Goal: Find specific page/section: Find specific page/section

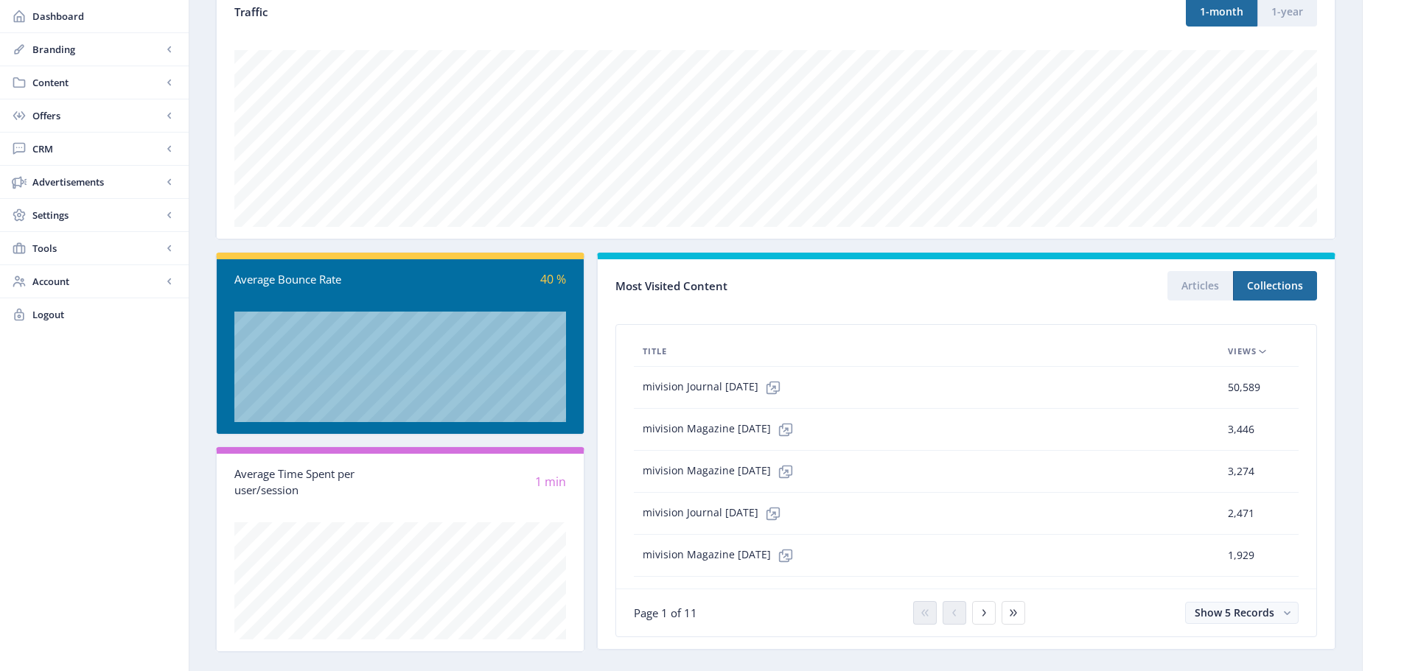
scroll to position [221, 0]
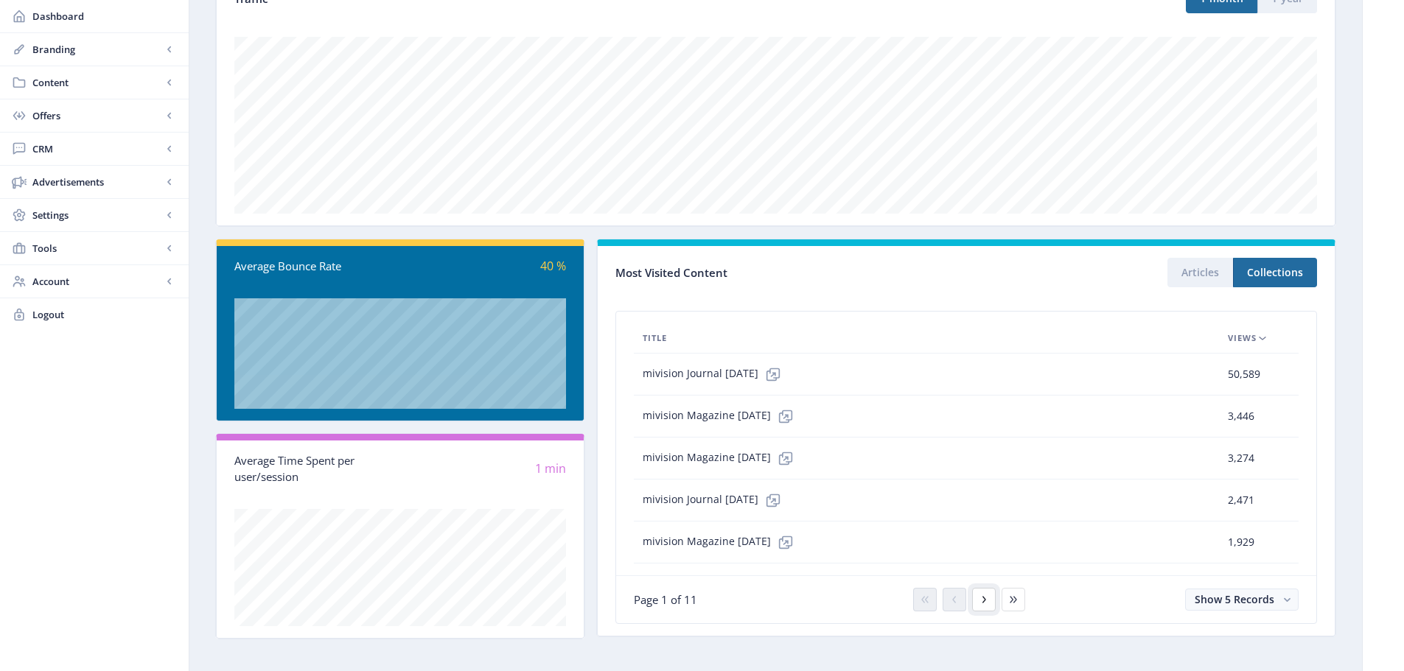
click at [987, 603] on icon at bounding box center [984, 600] width 12 height 12
click at [87, 144] on span "CRM" at bounding box center [97, 148] width 130 height 15
click at [119, 245] on span "Advanced Analytics" at bounding box center [110, 248] width 127 height 15
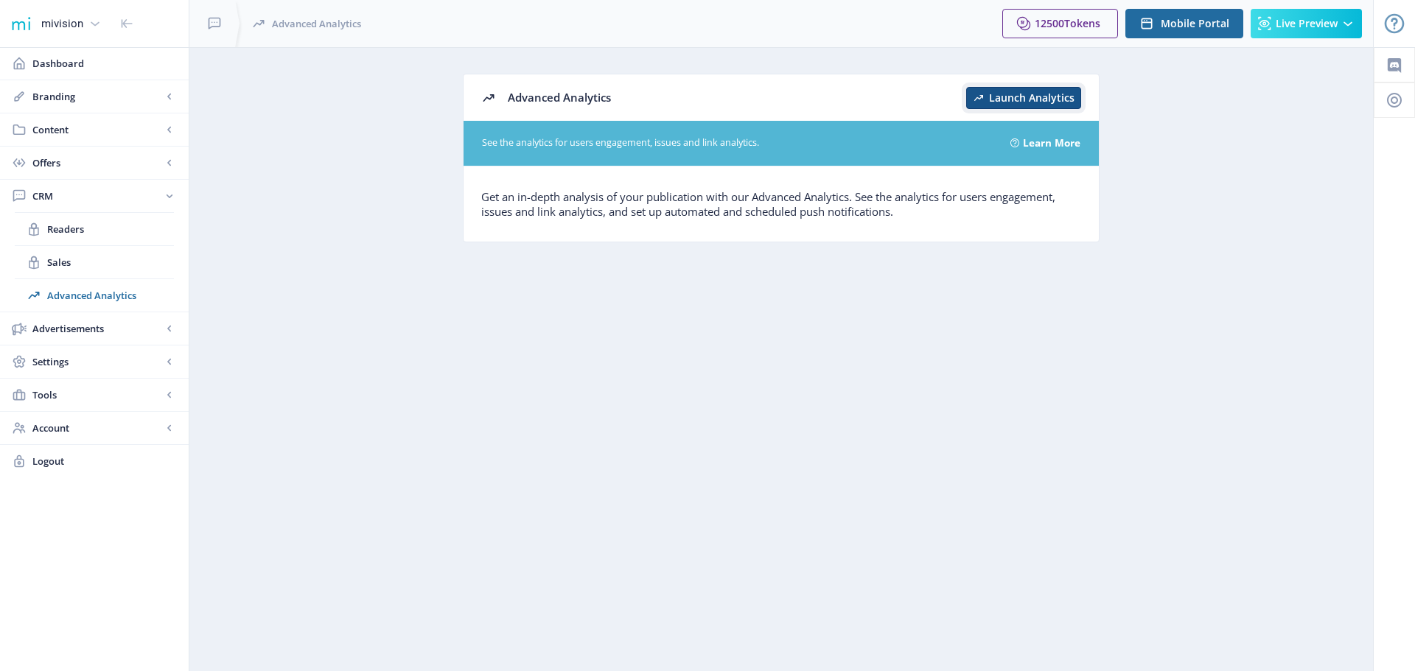
click at [1032, 94] on span "Launch Analytics" at bounding box center [1031, 98] width 85 height 12
click at [1014, 94] on span "Launch Analytics" at bounding box center [1031, 98] width 85 height 12
click at [57, 63] on span "Dashboard" at bounding box center [104, 63] width 144 height 15
